Goal: Information Seeking & Learning: Compare options

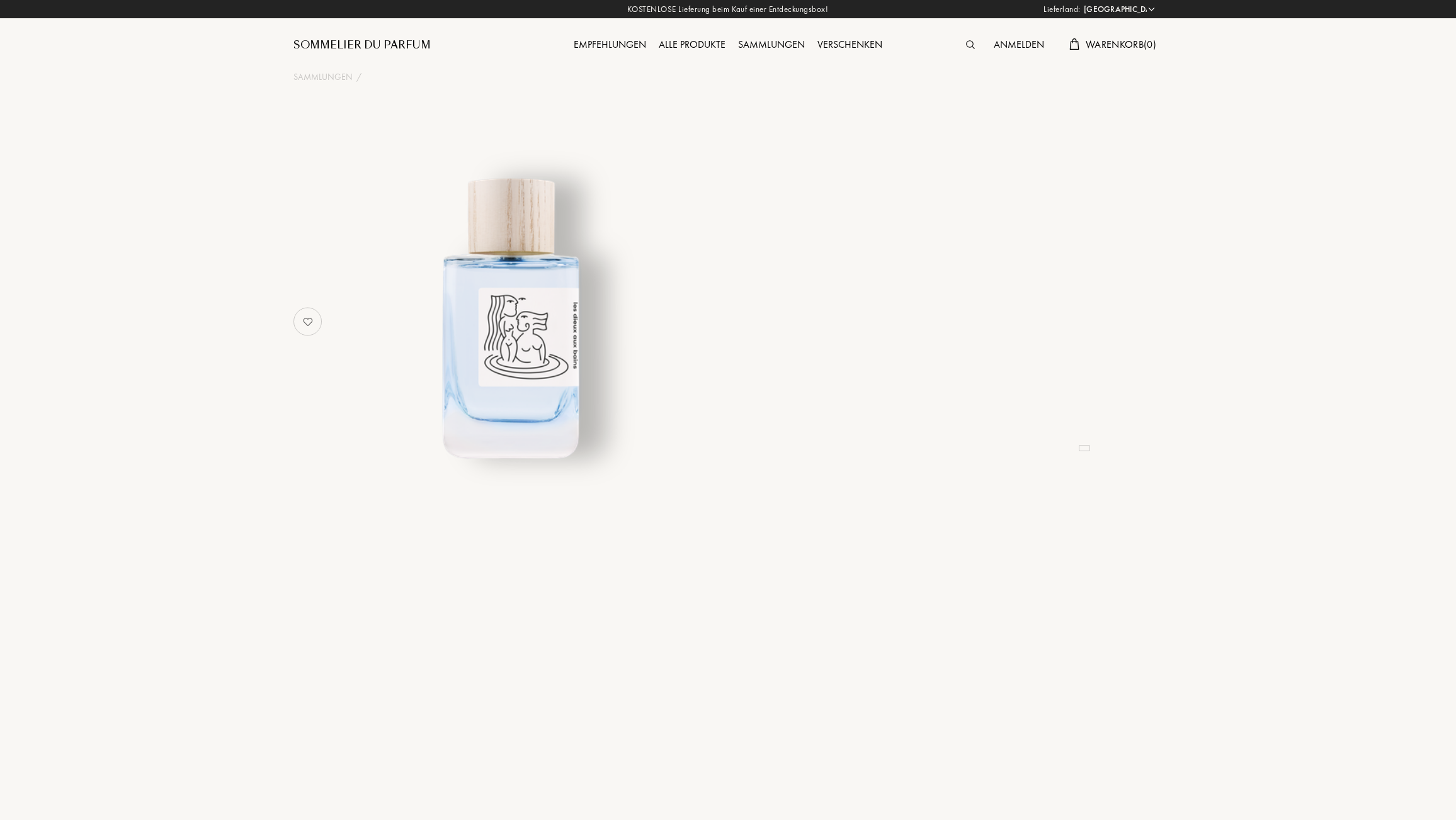
select select "DE"
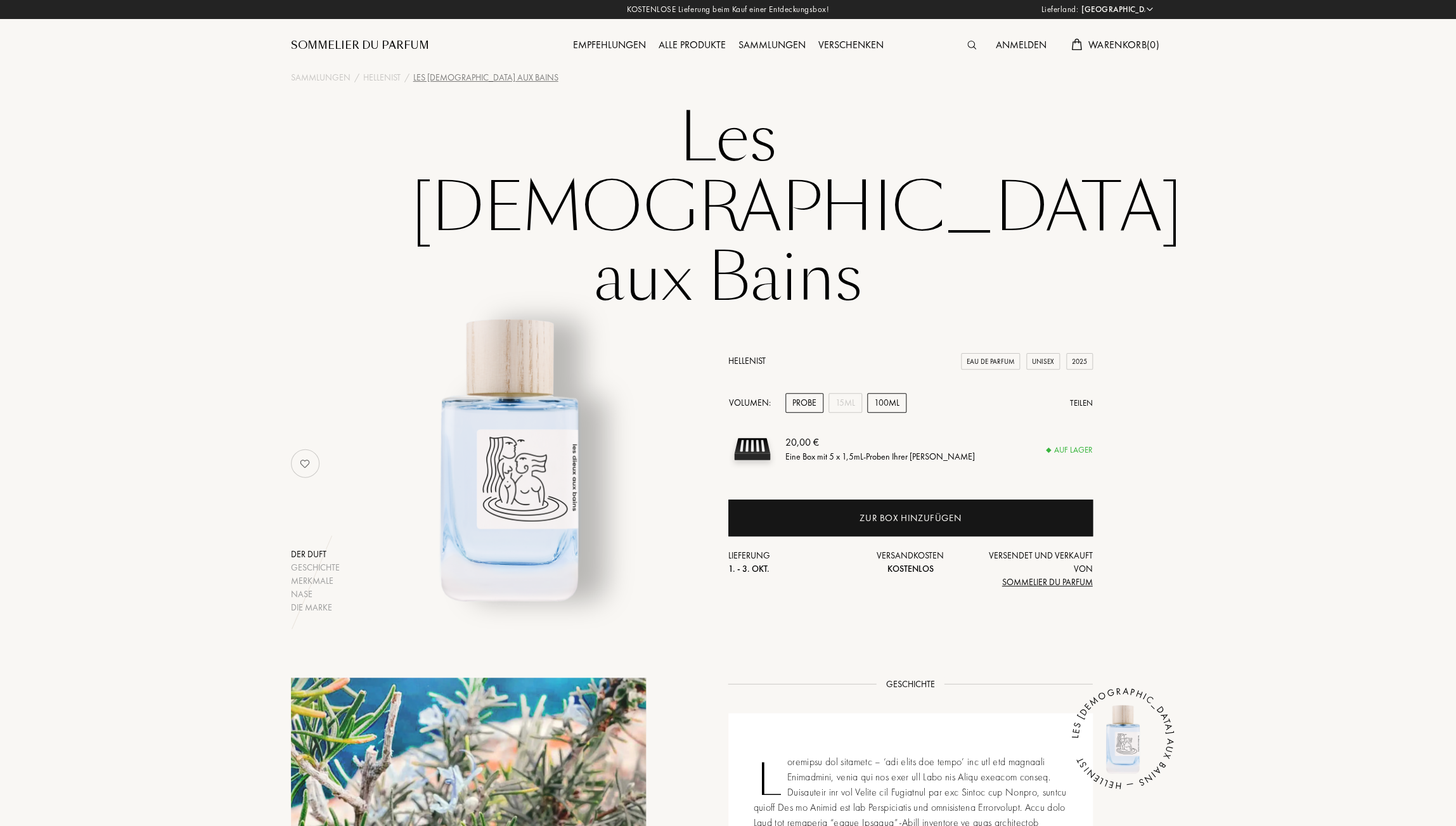
click at [887, 393] on div "100mL" at bounding box center [886, 403] width 39 height 19
click at [849, 393] on div "15mL" at bounding box center [845, 403] width 34 height 19
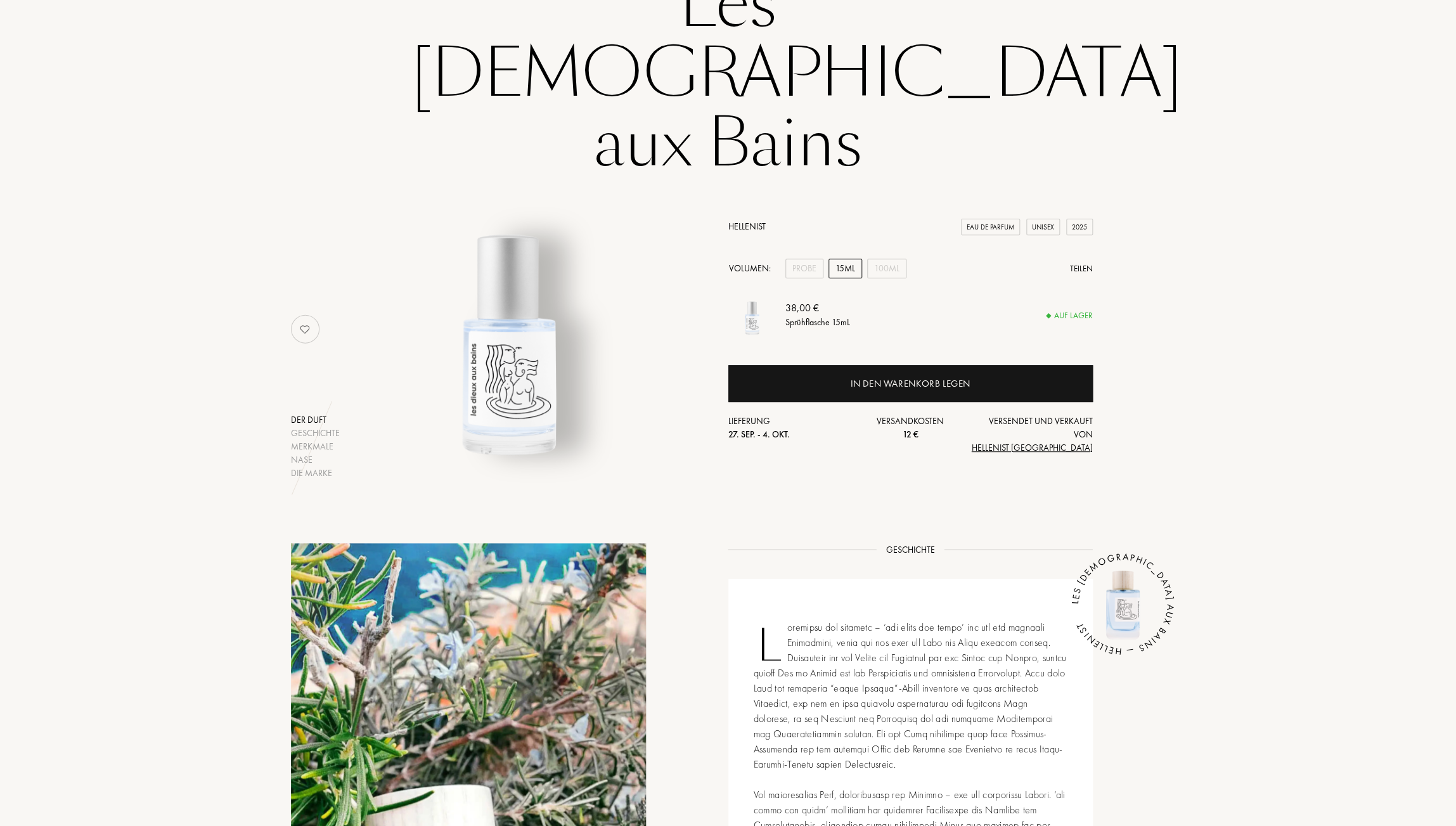
scroll to position [134, 0]
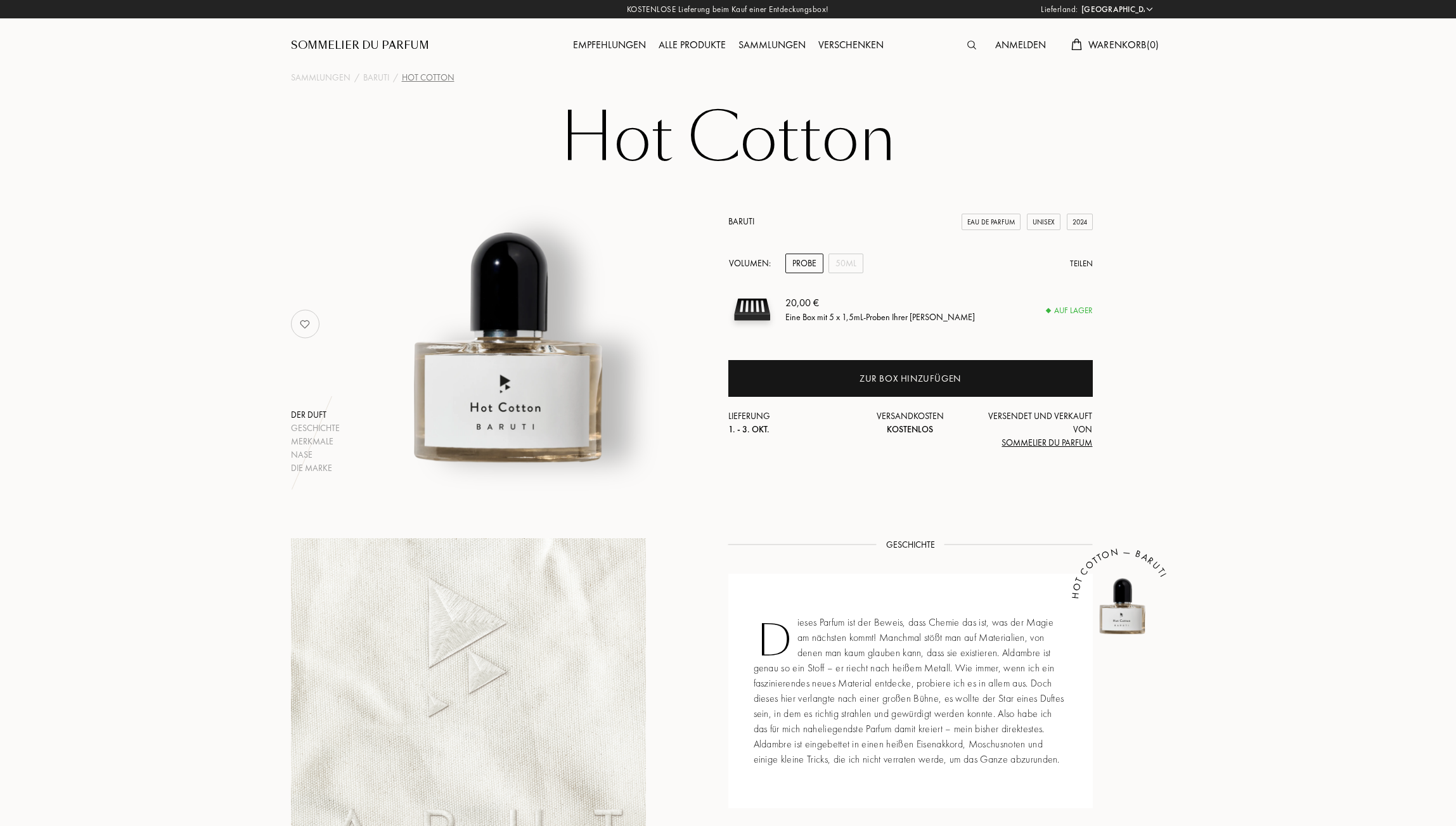
select select "DE"
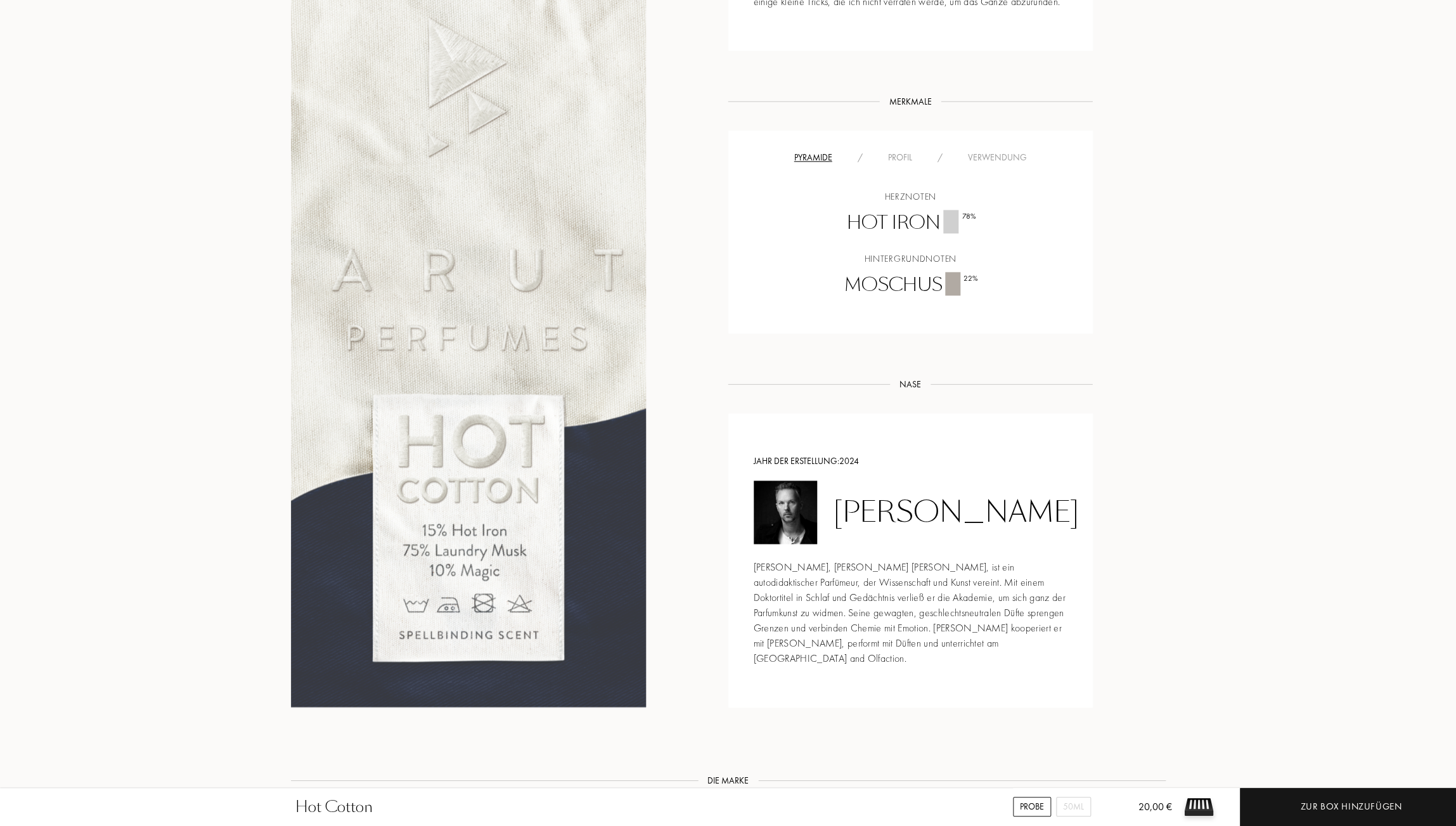
scroll to position [758, 0]
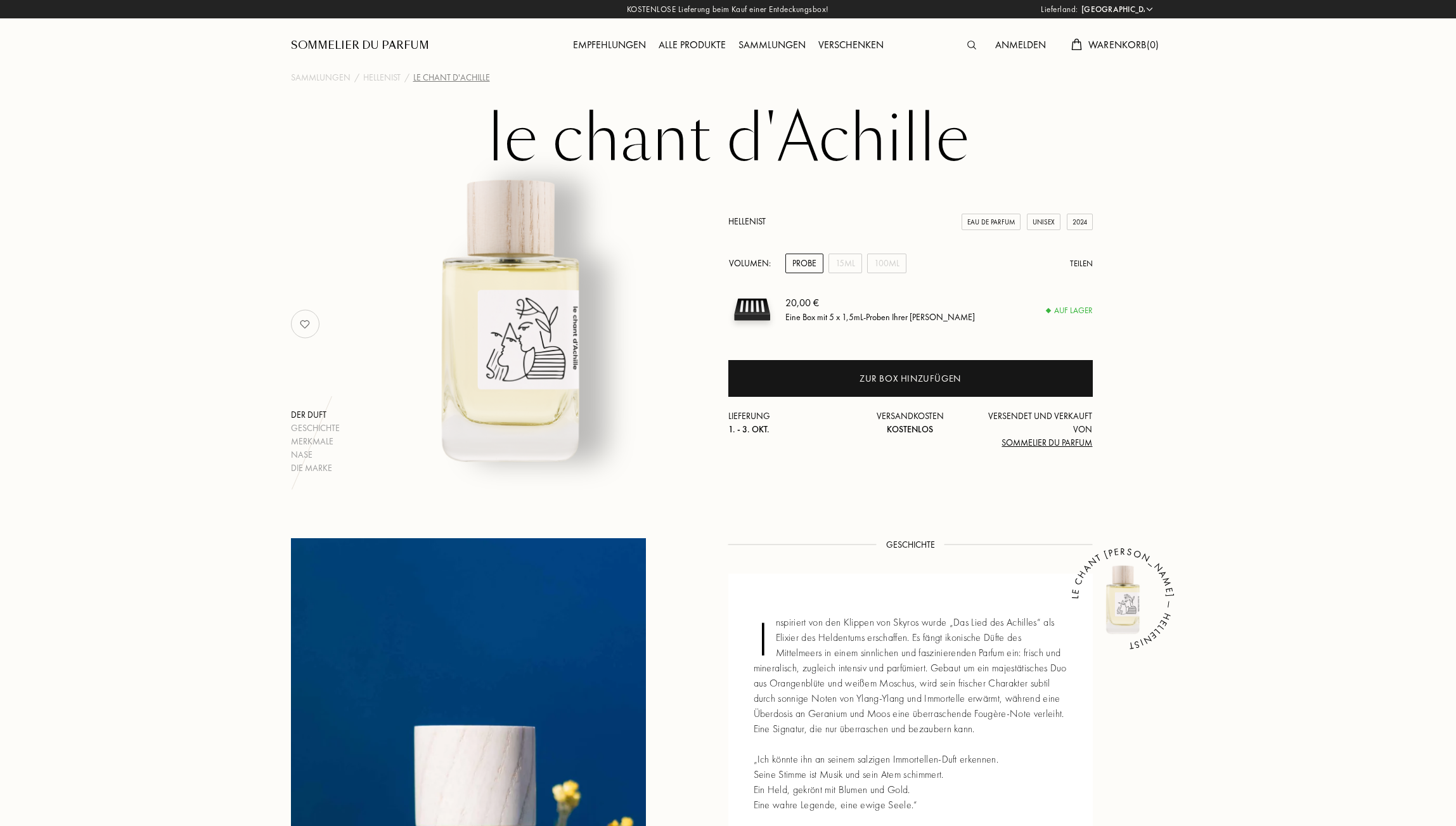
select select "DE"
click at [891, 261] on div "100mL" at bounding box center [886, 263] width 39 height 19
